Goal: Transaction & Acquisition: Purchase product/service

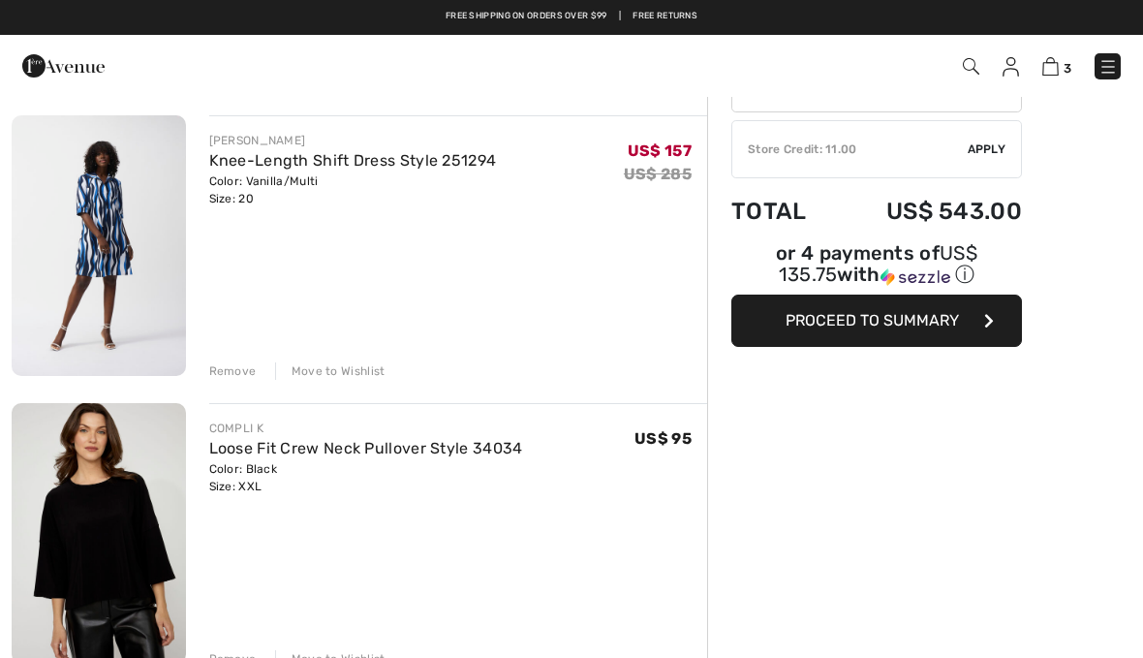
scroll to position [138, 0]
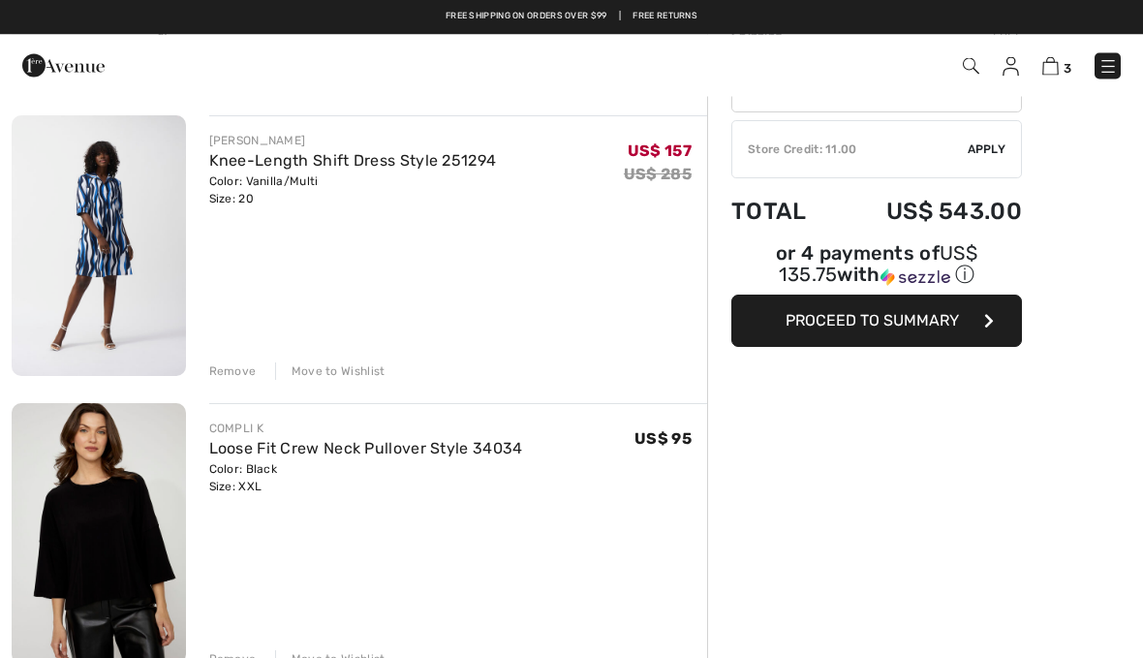
click at [997, 325] on button "Proceed to Summary" at bounding box center [876, 321] width 291 height 52
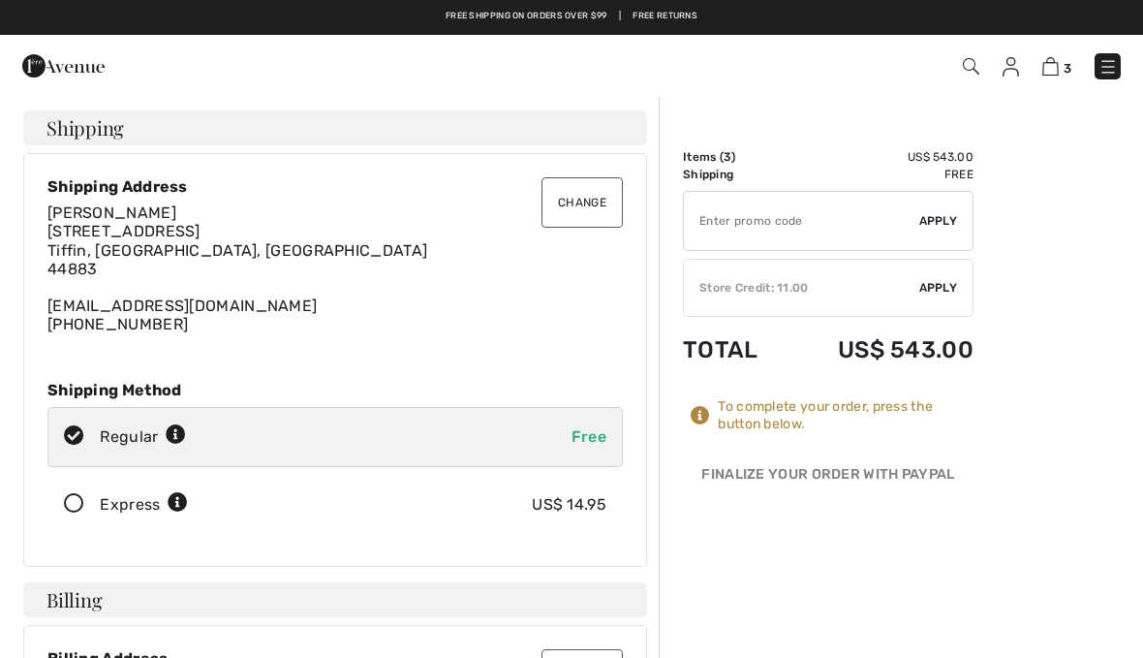
click at [1059, 71] on img at bounding box center [1050, 66] width 16 height 18
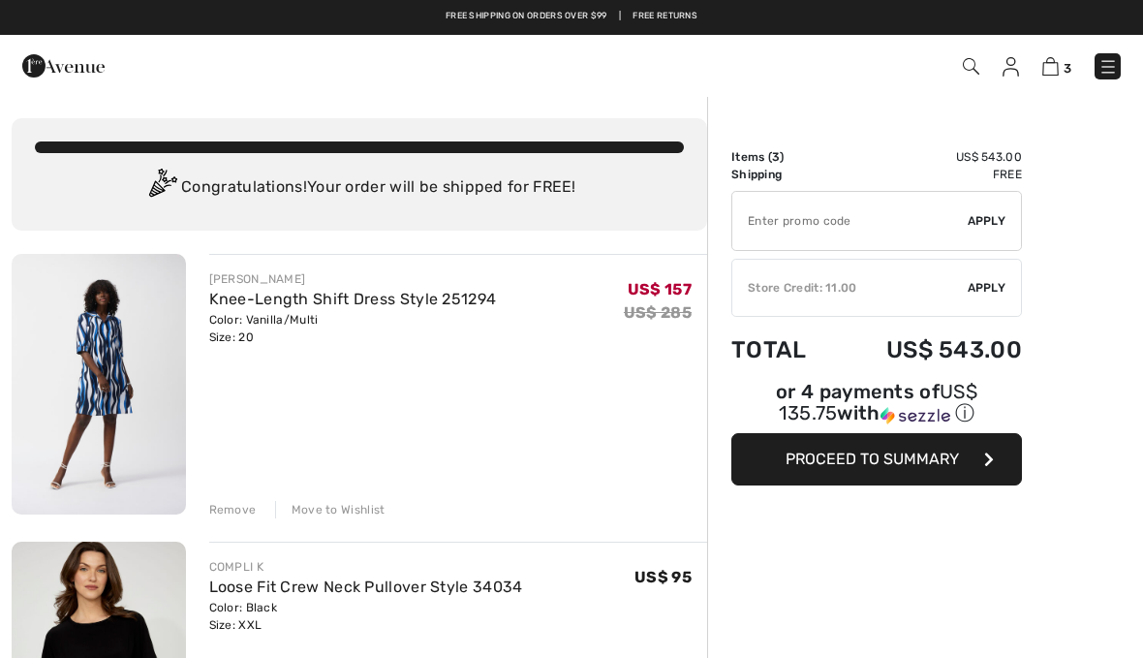
click at [238, 507] on div "Remove" at bounding box center [232, 509] width 47 height 17
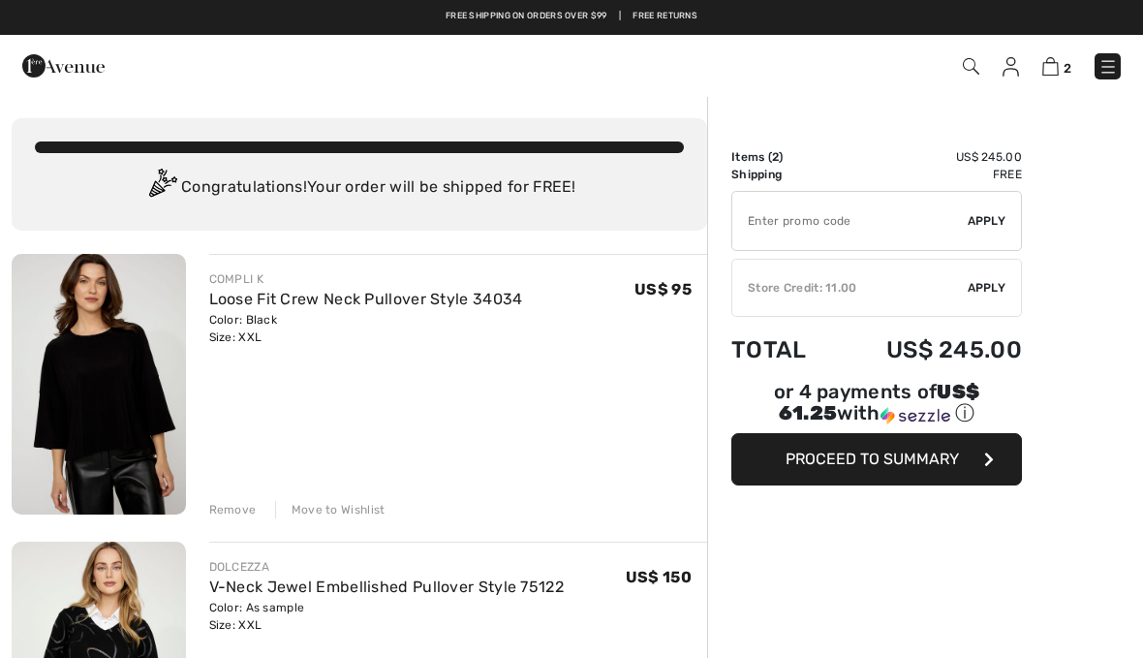
click at [252, 511] on div "Remove" at bounding box center [232, 509] width 47 height 17
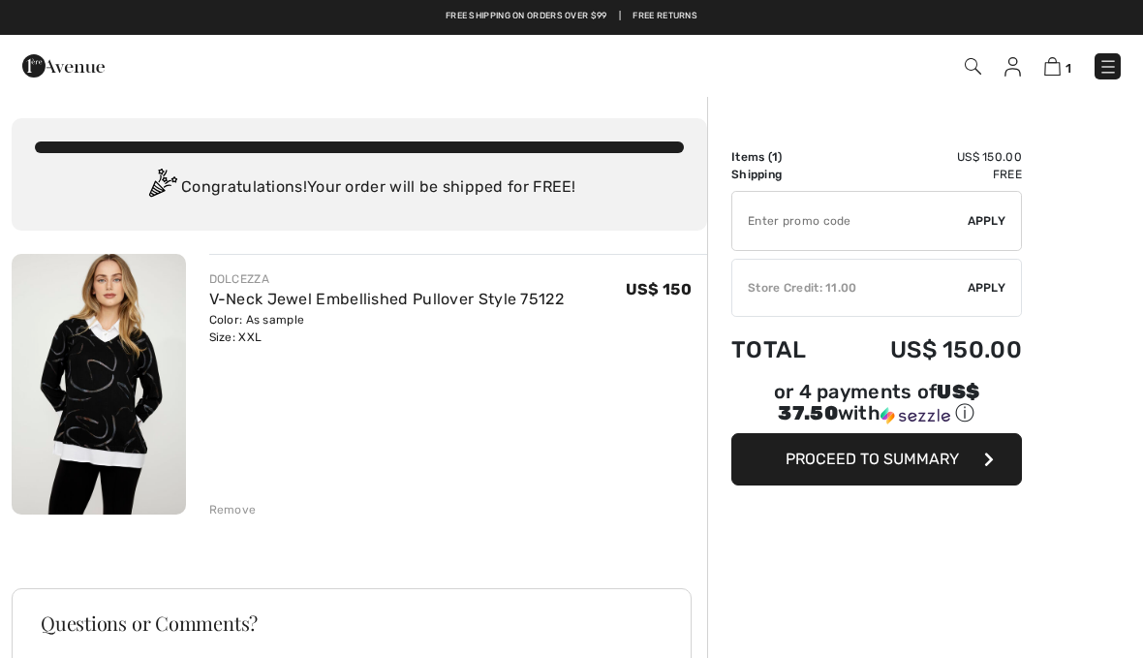
click at [243, 507] on div "Remove" at bounding box center [232, 509] width 47 height 17
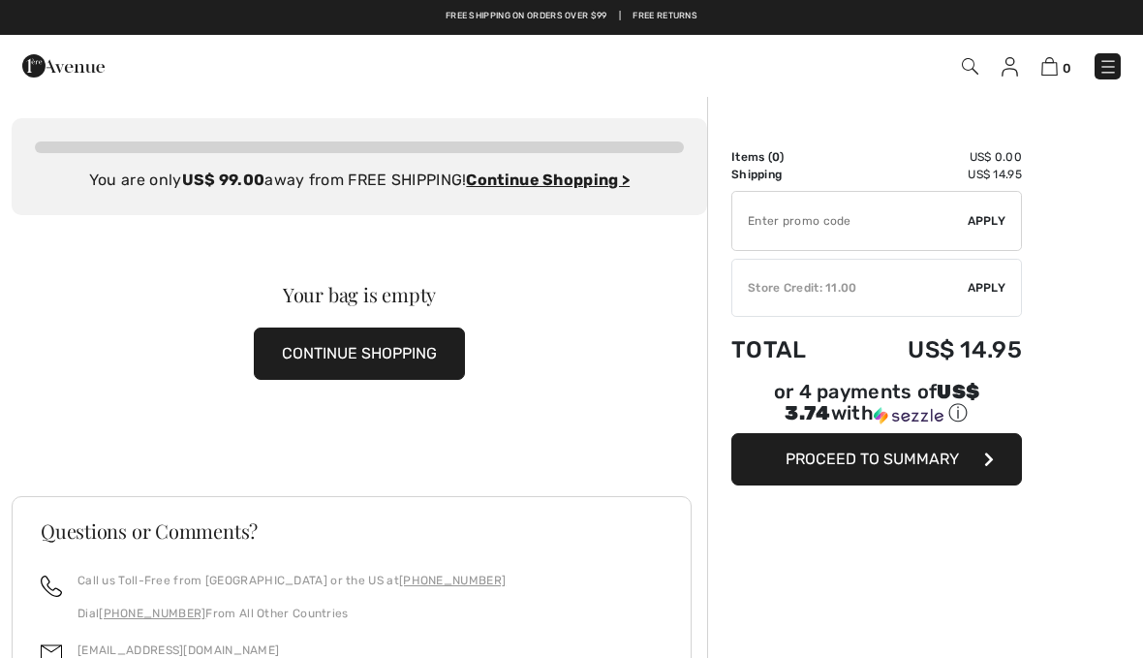
click at [587, 186] on ins "Continue Shopping >" at bounding box center [548, 179] width 164 height 18
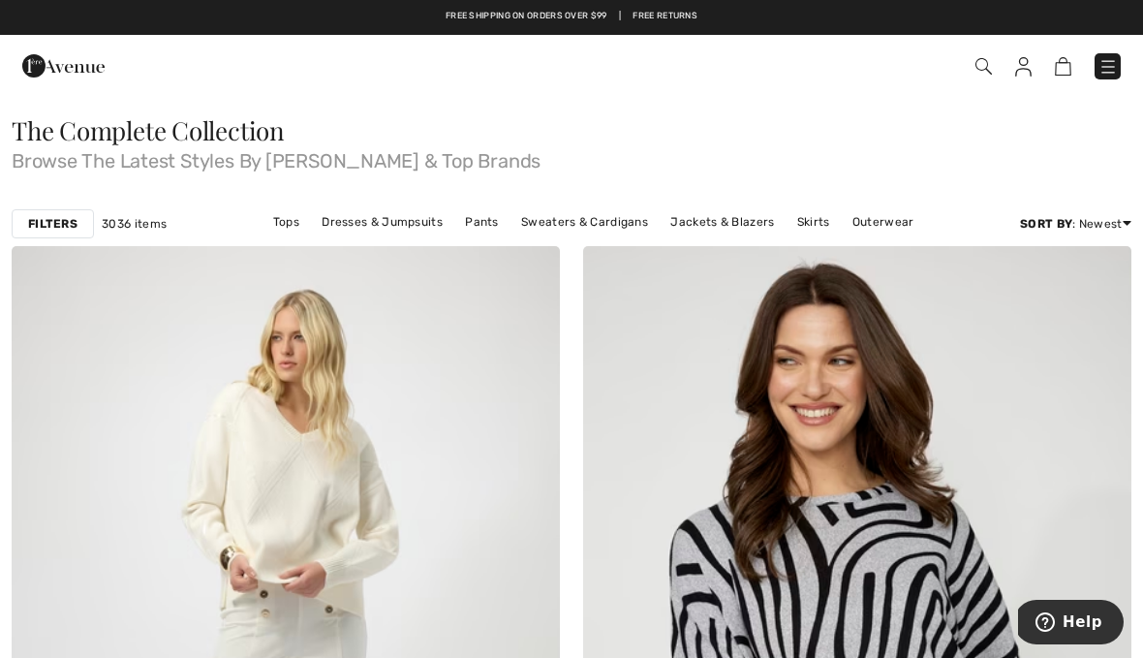
click at [53, 213] on div "Filters" at bounding box center [53, 223] width 82 height 29
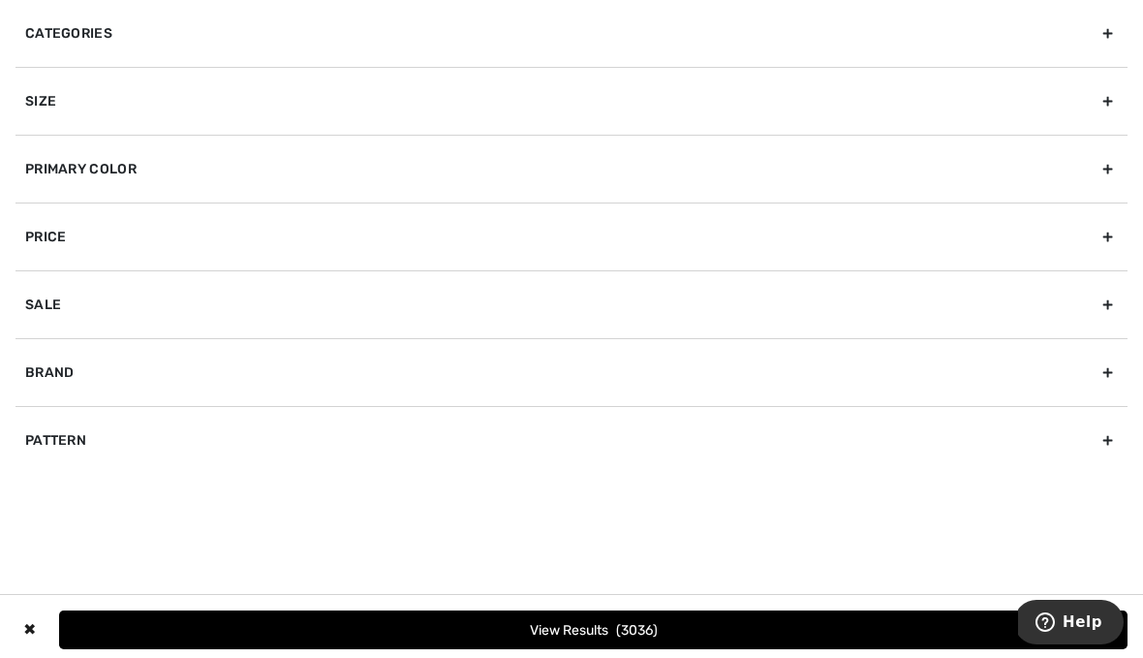
click at [34, 108] on div "Size" at bounding box center [571, 101] width 1112 height 68
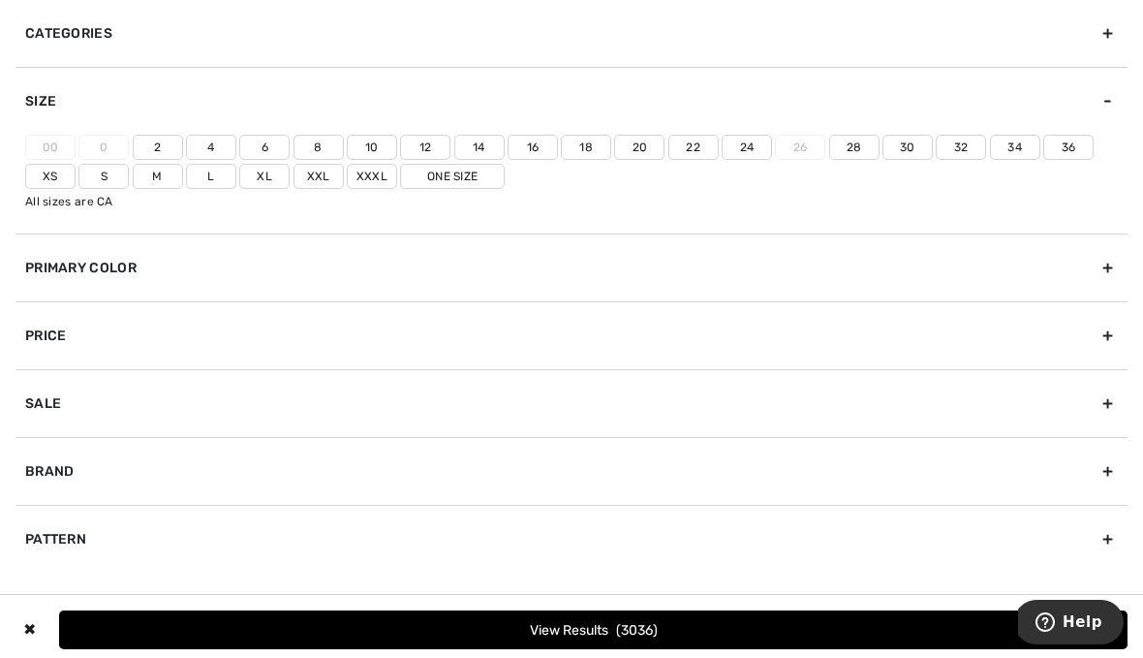
click at [266, 179] on label "Xl" at bounding box center [264, 176] width 50 height 25
click at [0, 0] on input"] "Xl" at bounding box center [0, 0] width 0 height 0
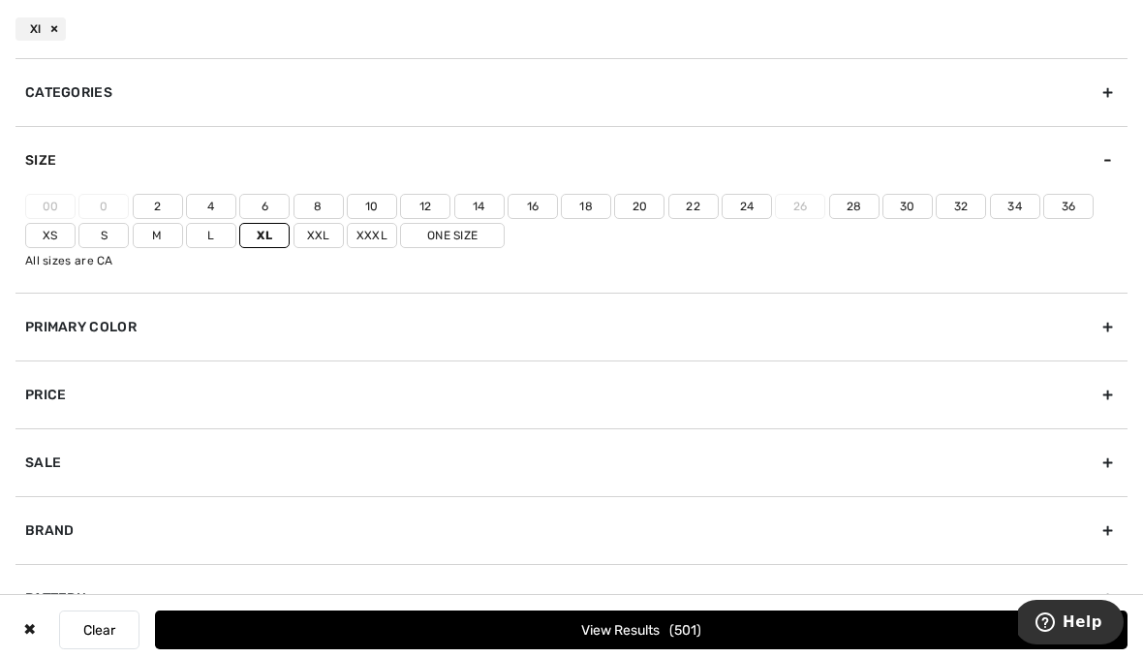
click at [324, 239] on label "Xxl" at bounding box center [319, 235] width 50 height 25
click at [0, 0] on input"] "Xxl" at bounding box center [0, 0] width 0 height 0
click at [588, 204] on label "18" at bounding box center [586, 206] width 50 height 25
click at [0, 0] on input"] "18" at bounding box center [0, 0] width 0 height 0
click at [641, 202] on label "20" at bounding box center [639, 206] width 50 height 25
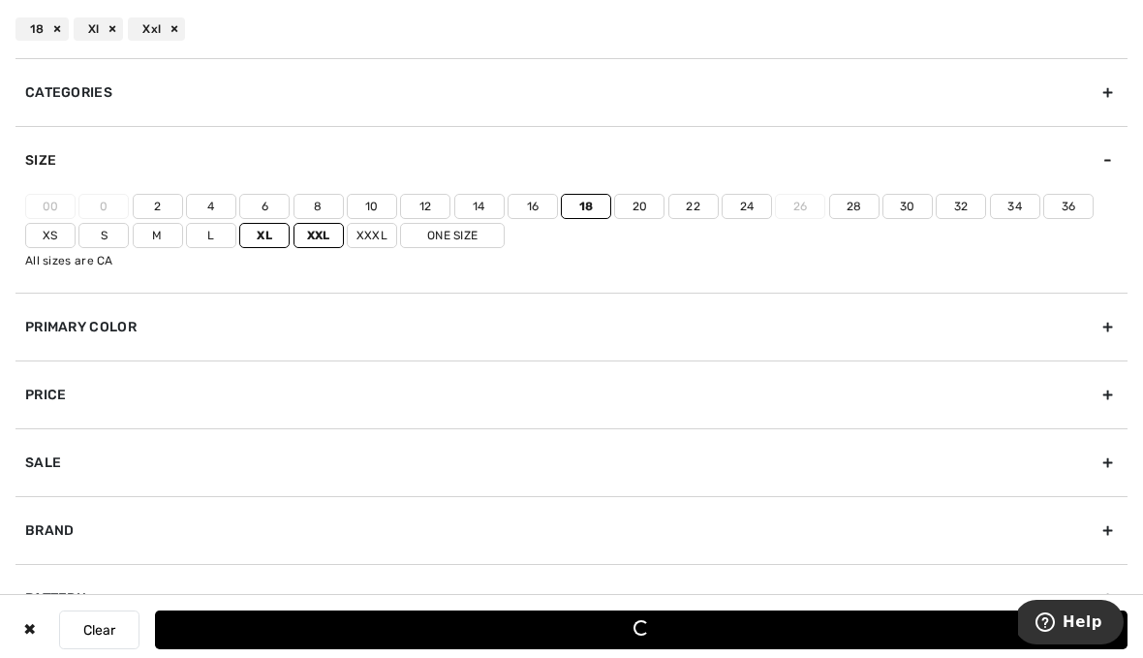
click at [0, 0] on input"] "20" at bounding box center [0, 0] width 0 height 0
click at [459, 240] on label "One Size" at bounding box center [452, 235] width 105 height 25
click at [0, 0] on input"] "One Size" at bounding box center [0, 0] width 0 height 0
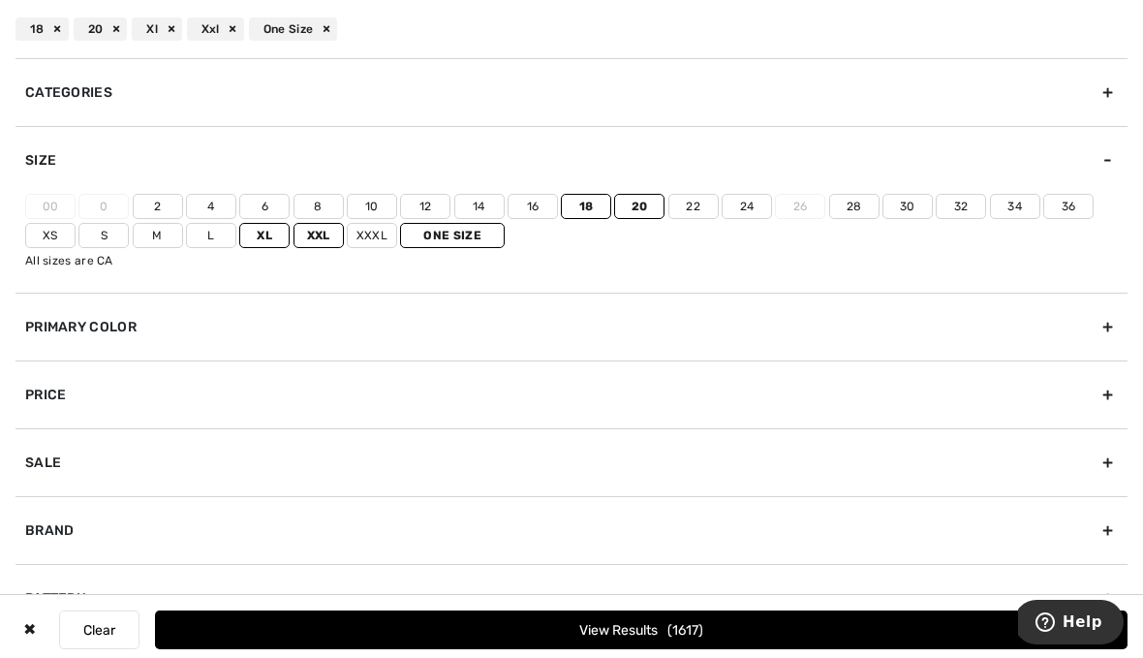
scroll to position [73, 0]
click at [667, 628] on span "1617" at bounding box center [685, 630] width 36 height 16
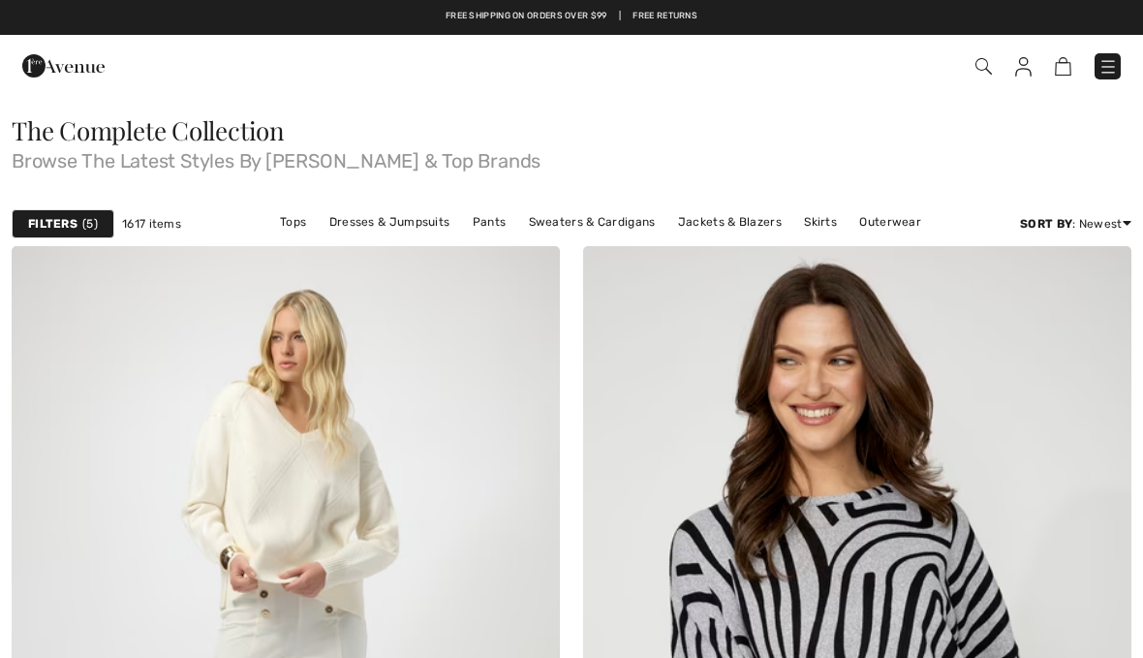
checkbox input "true"
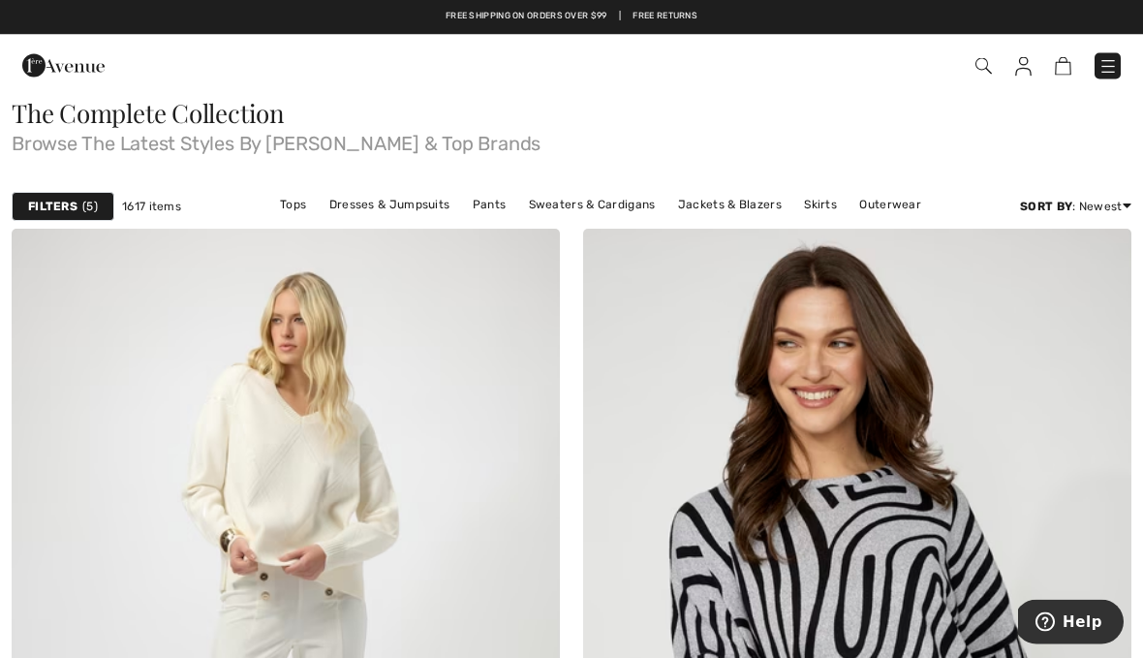
scroll to position [17, 0]
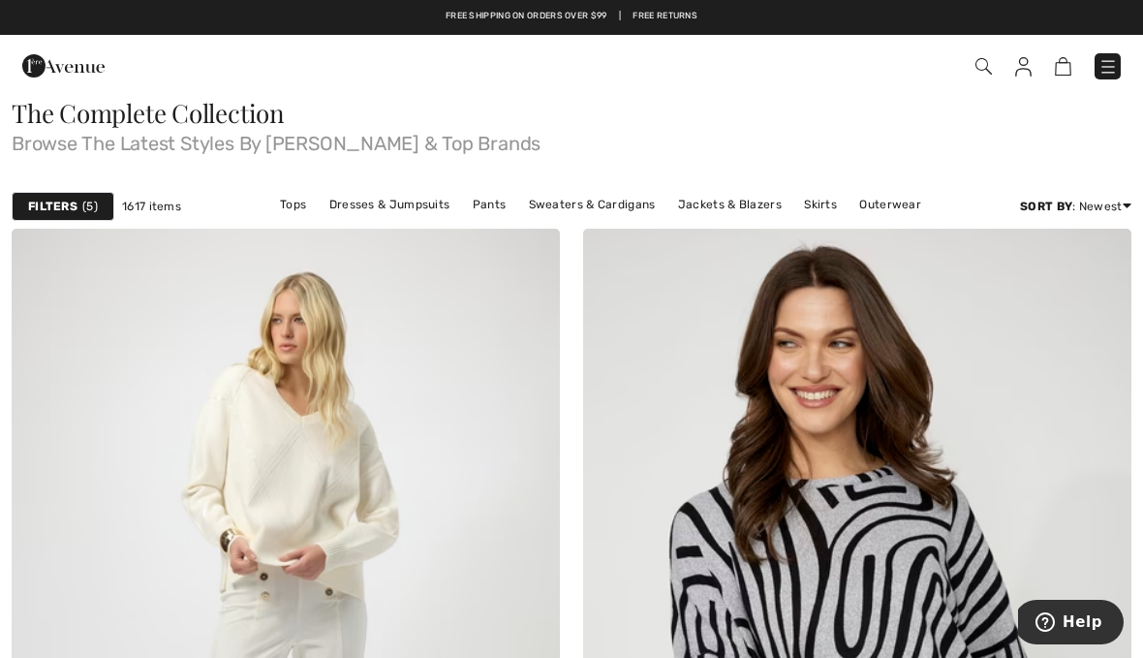
click at [1056, 329] on link "Best Sellers" at bounding box center [1054, 316] width 124 height 29
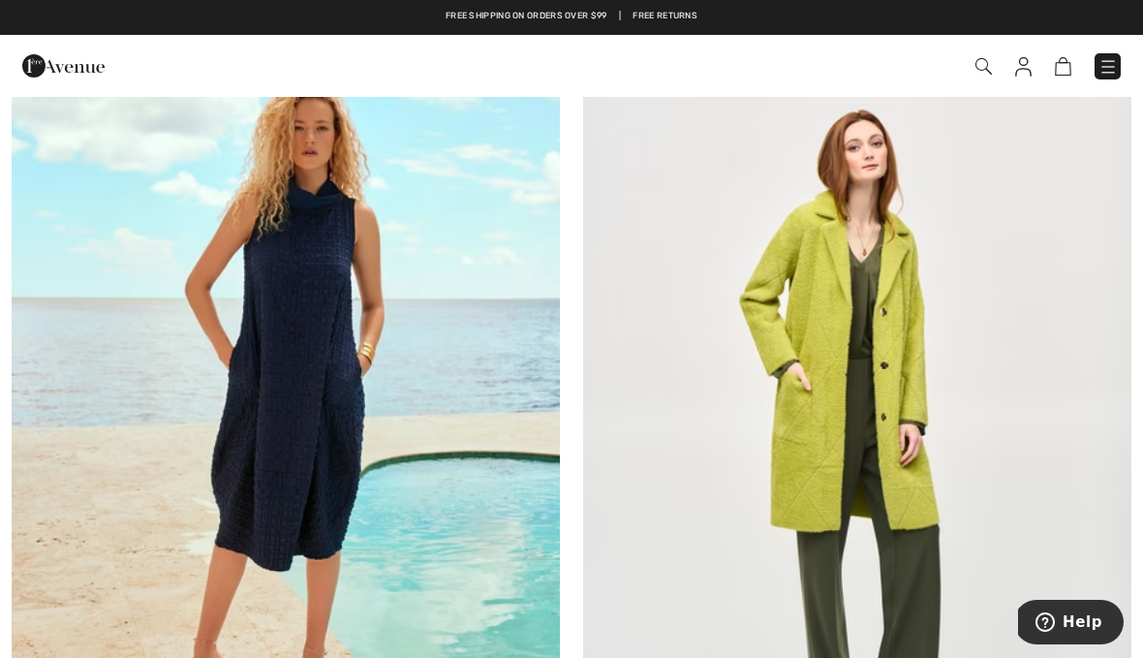
scroll to position [168, 0]
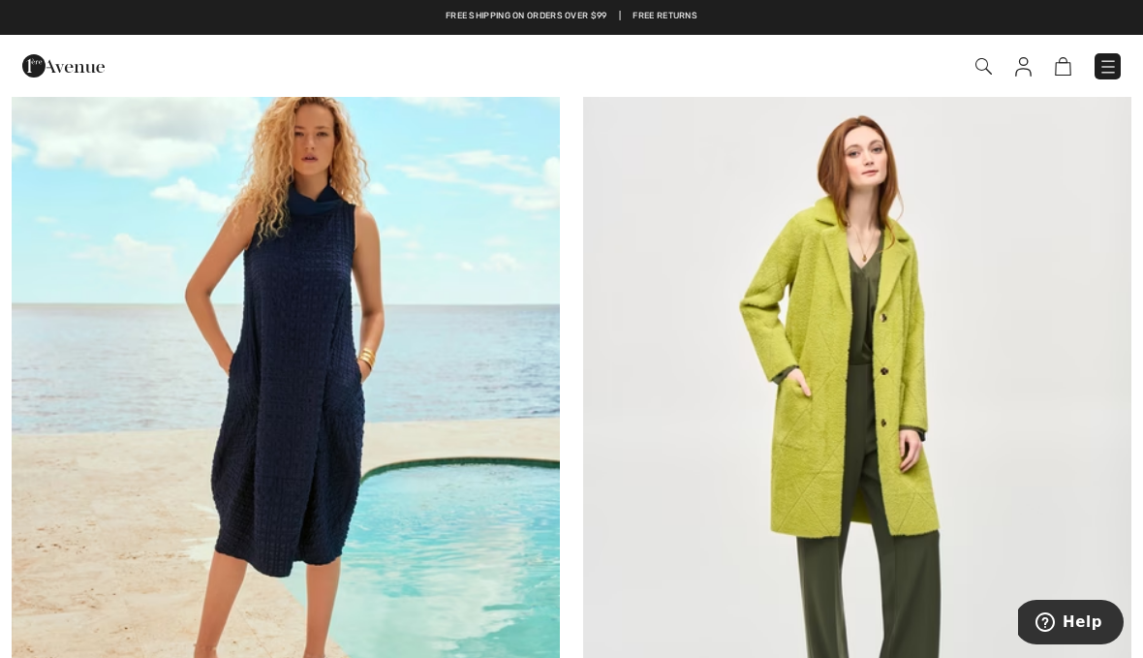
click at [264, 329] on img at bounding box center [286, 429] width 548 height 822
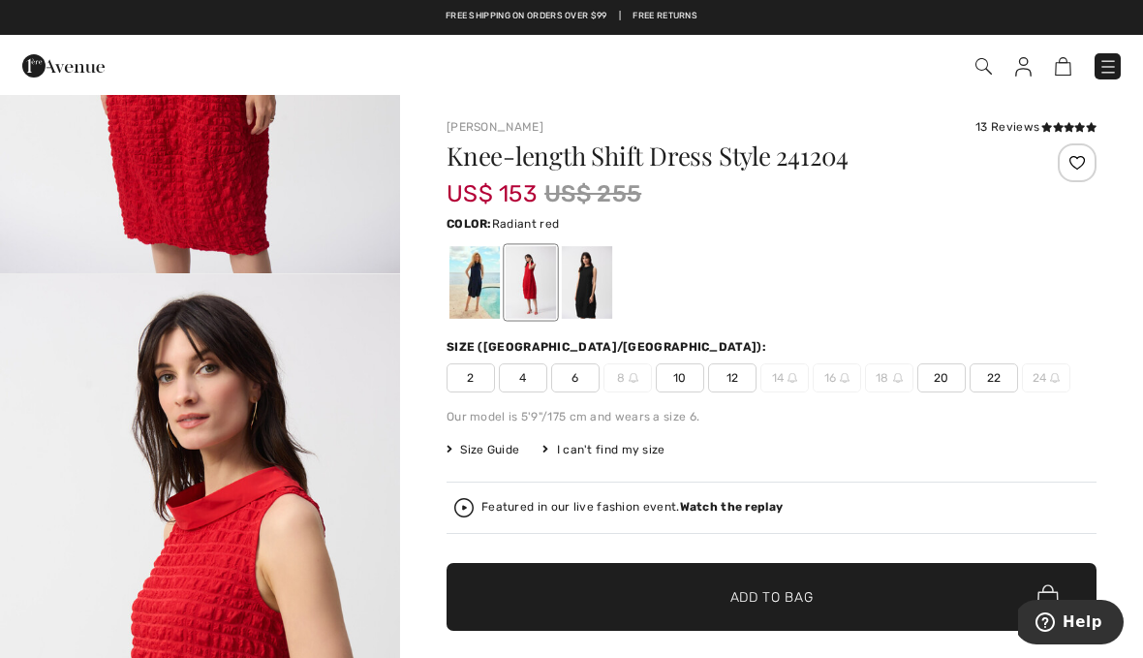
scroll to position [932, 0]
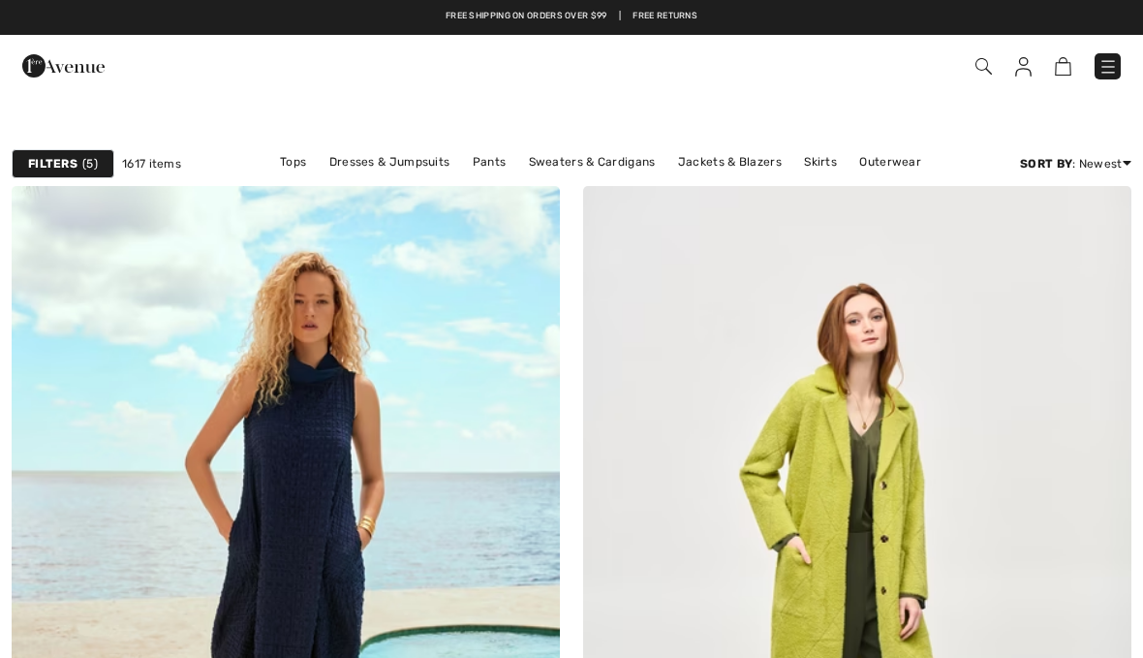
scroll to position [168, 0]
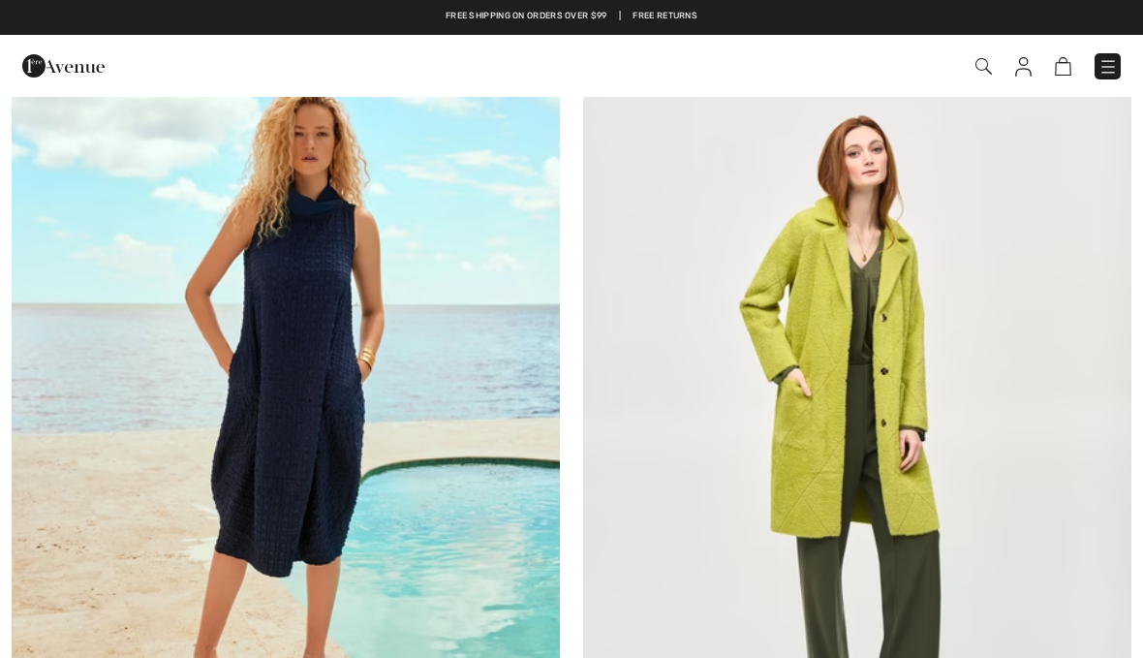
checkbox input "true"
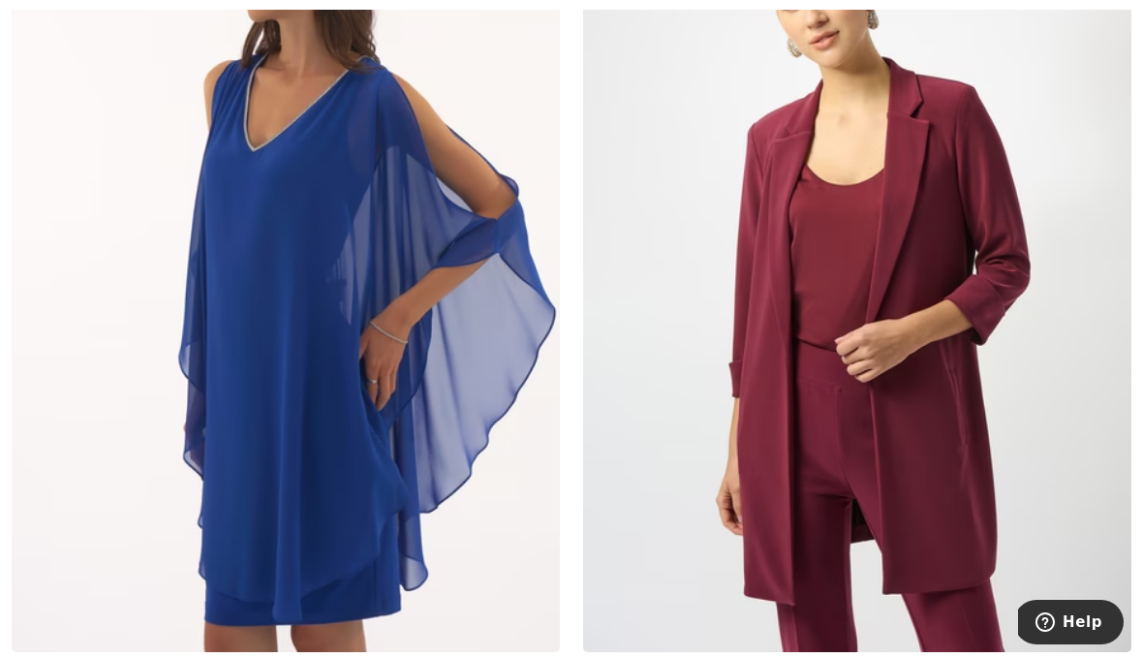
scroll to position [1293, 0]
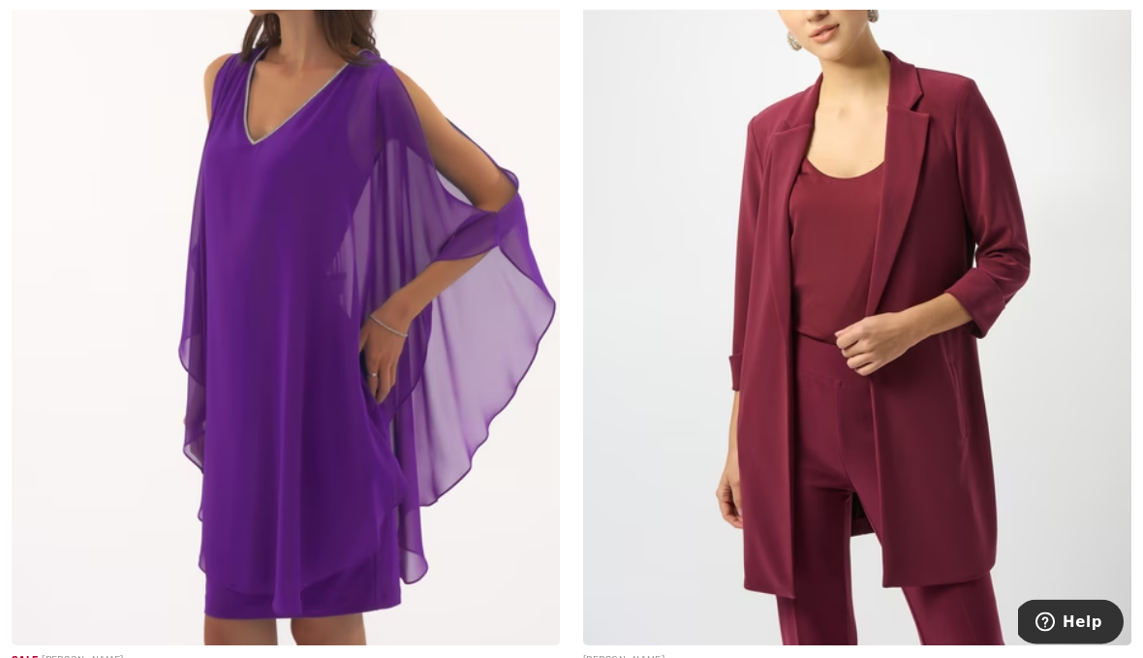
scroll to position [1294, 0]
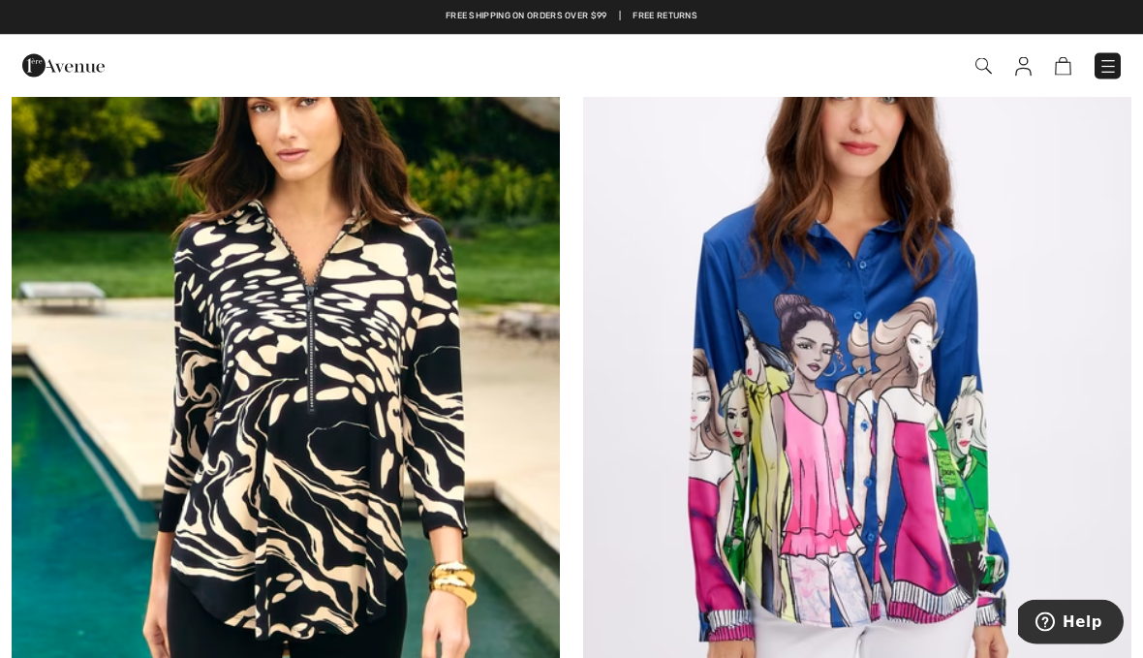
scroll to position [4872, 0]
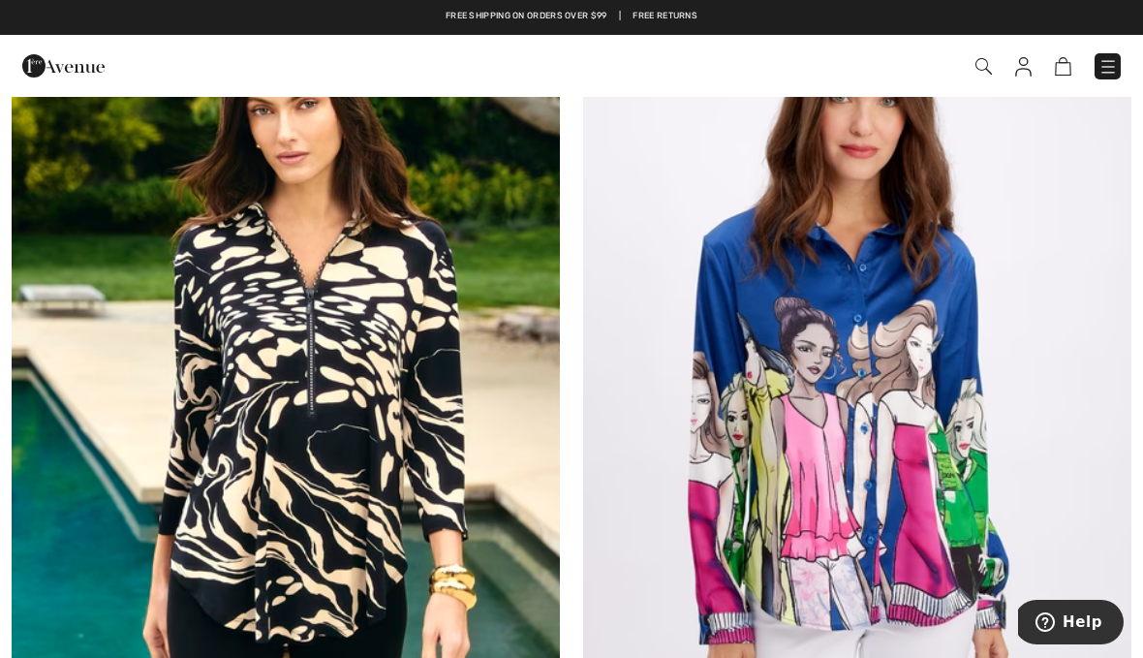
click at [156, 381] on img at bounding box center [286, 378] width 548 height 822
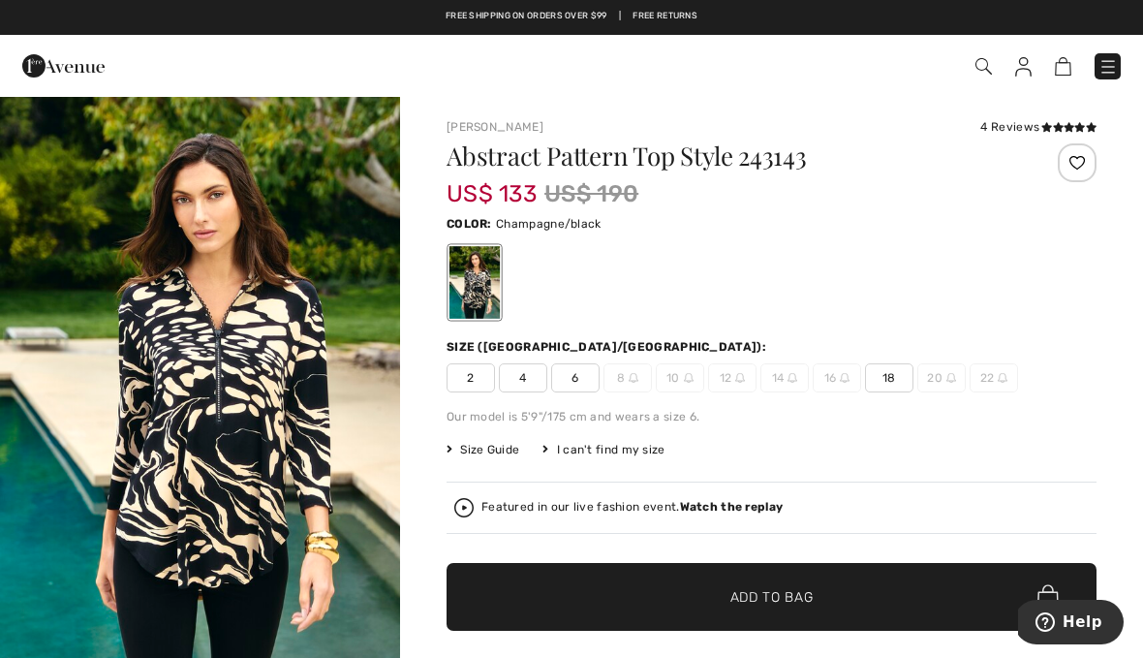
click at [850, 589] on span "✔ Added to Bag Add to Bag" at bounding box center [772, 597] width 650 height 68
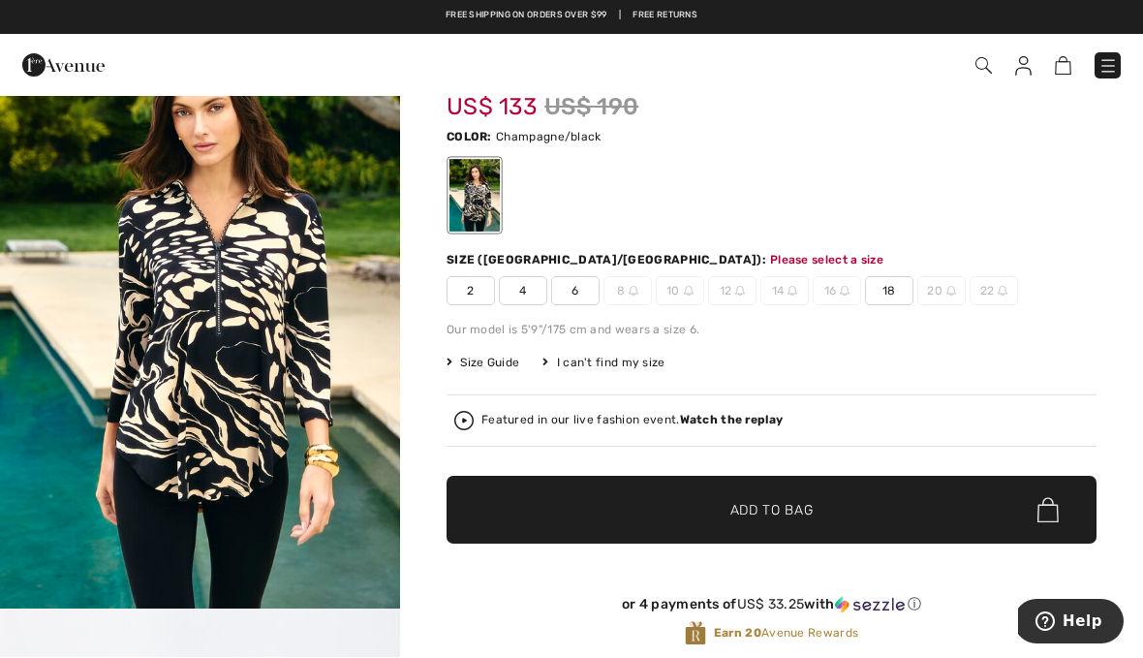
scroll to position [198, 0]
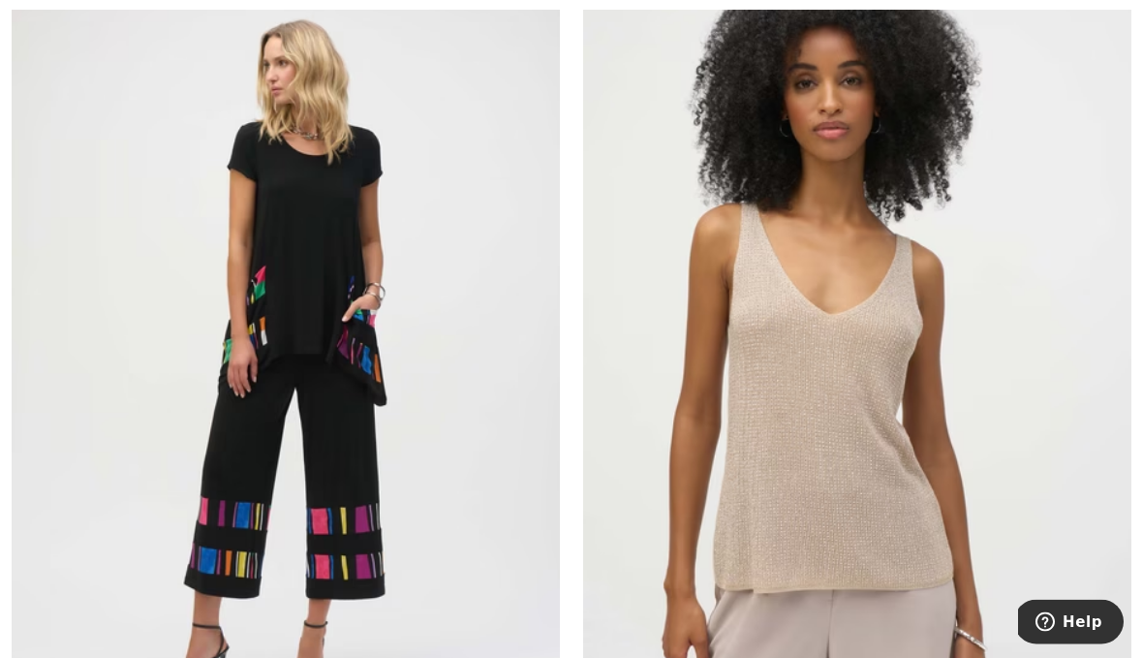
scroll to position [6006, 0]
click at [203, 371] on img at bounding box center [286, 354] width 548 height 822
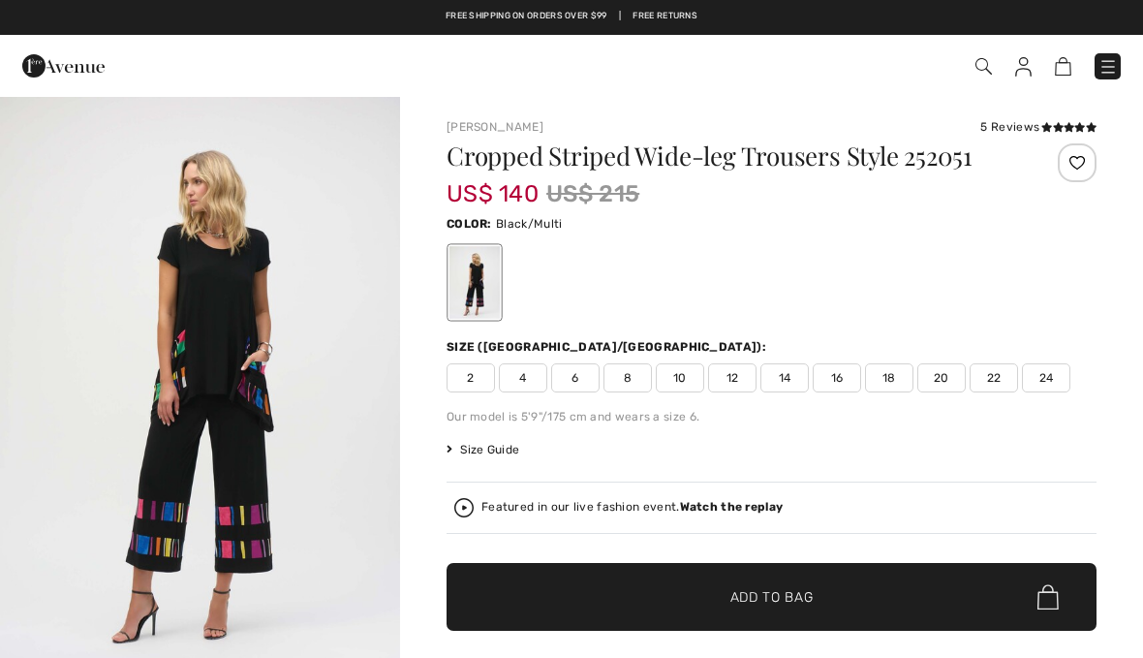
checkbox input "true"
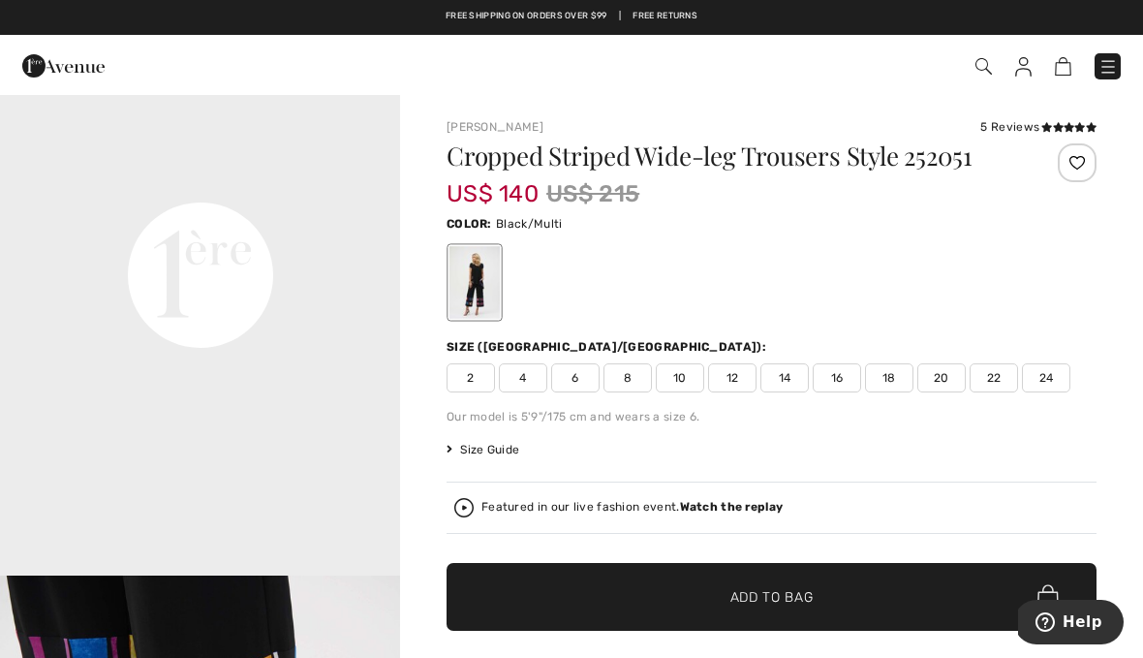
scroll to position [1324, 0]
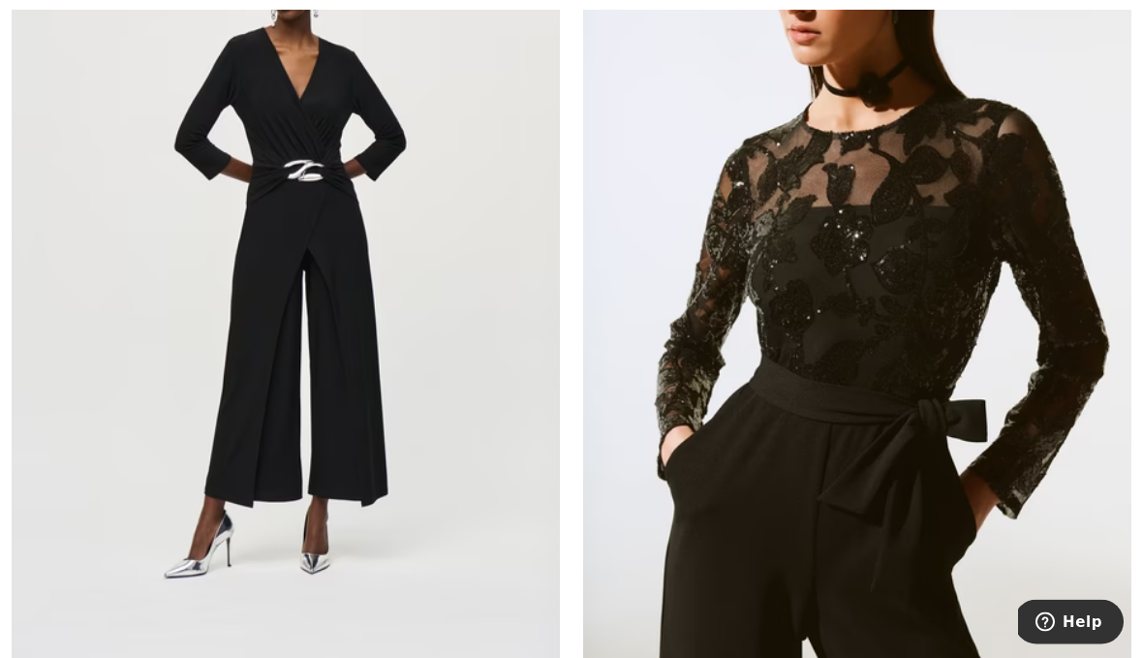
scroll to position [8901, 0]
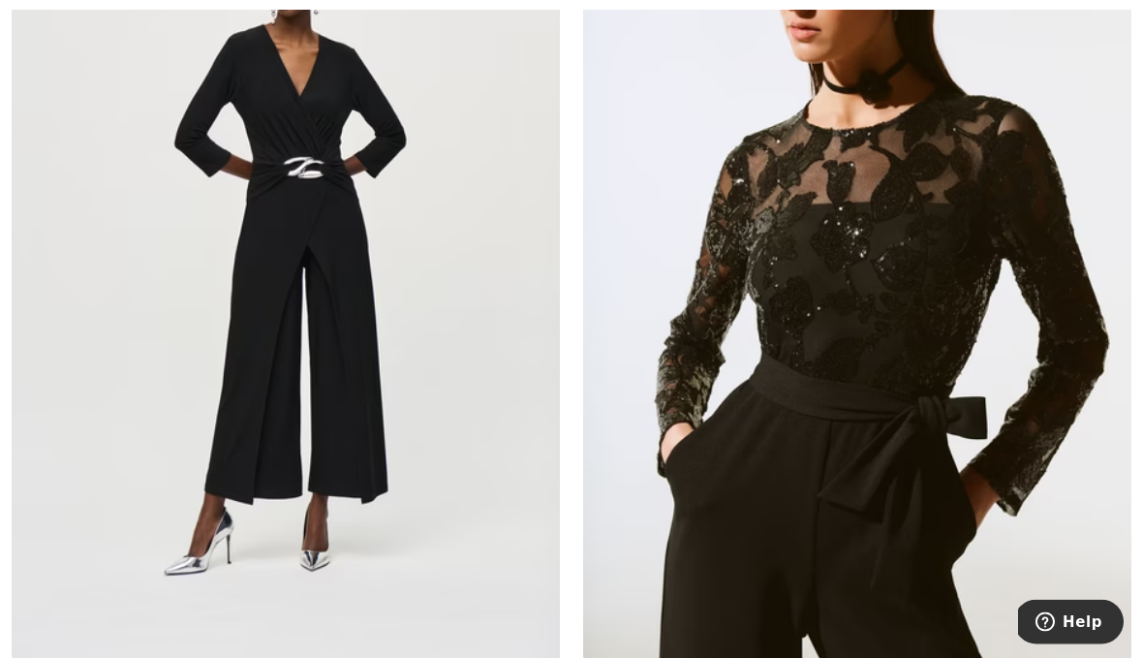
click at [147, 329] on img at bounding box center [286, 250] width 548 height 822
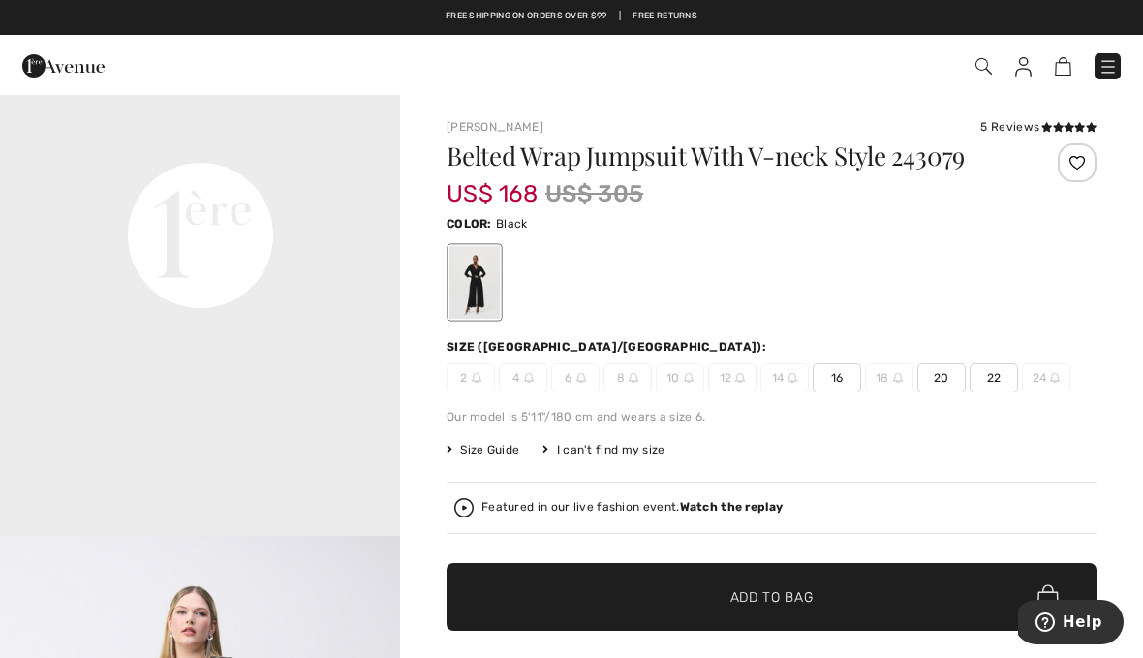
scroll to position [1301, 0]
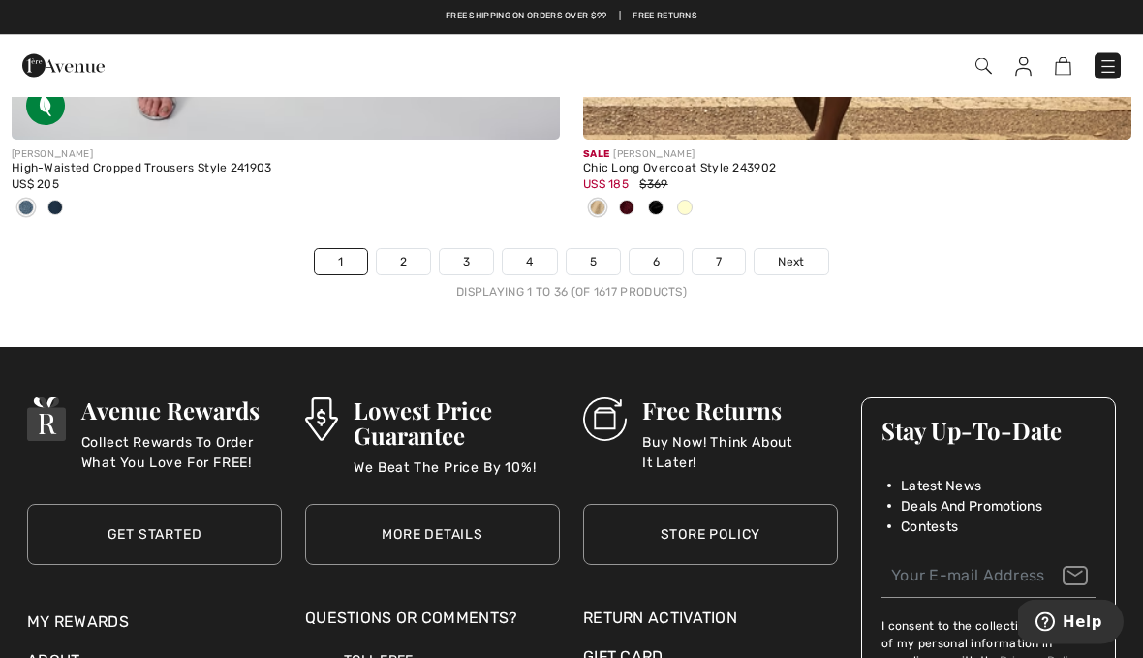
scroll to position [17030, 0]
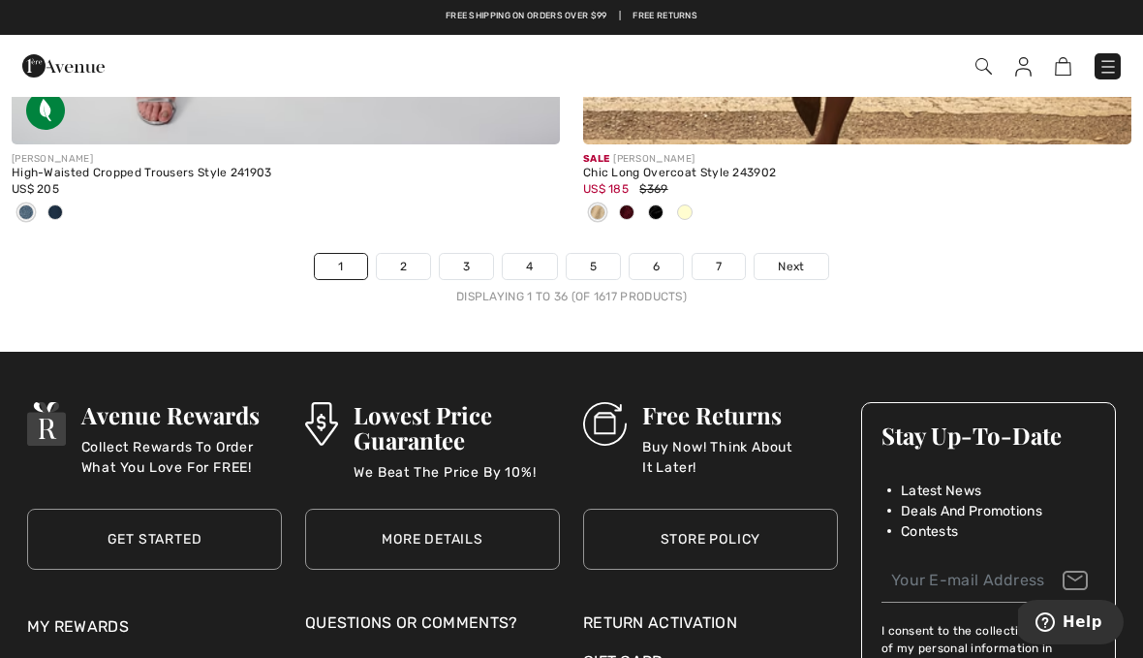
click at [788, 261] on span "Next" at bounding box center [791, 266] width 26 height 17
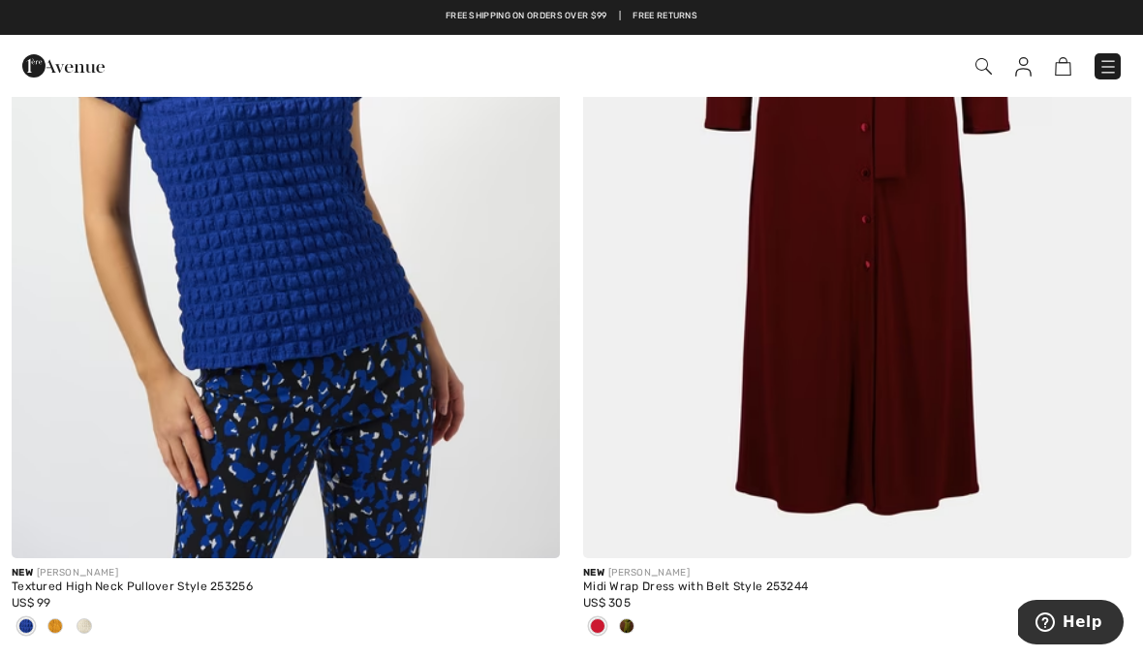
scroll to position [14525, 0]
